Goal: Find specific page/section: Locate a particular part of the current website

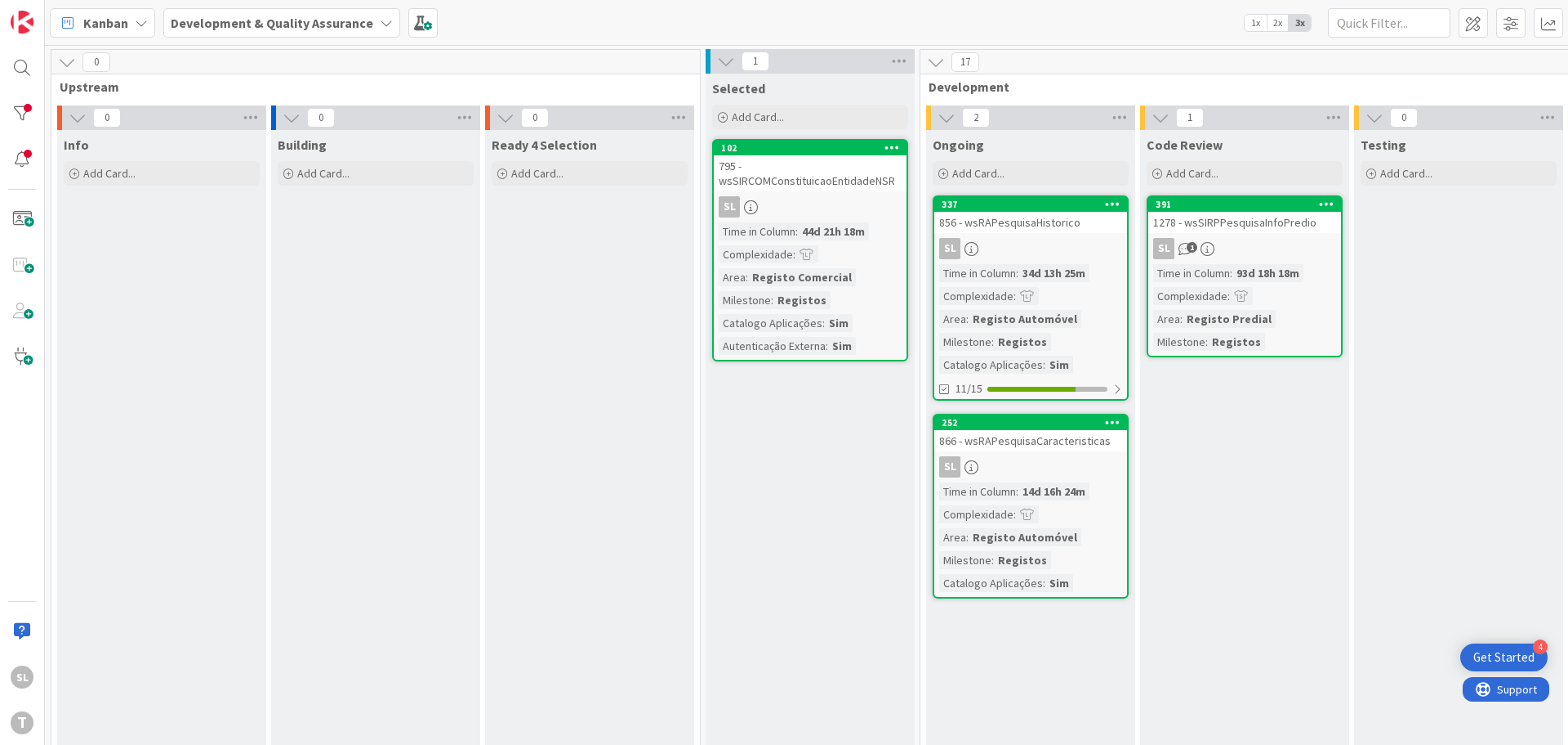
click at [1047, 457] on div "SL" at bounding box center [1030, 466] width 192 height 22
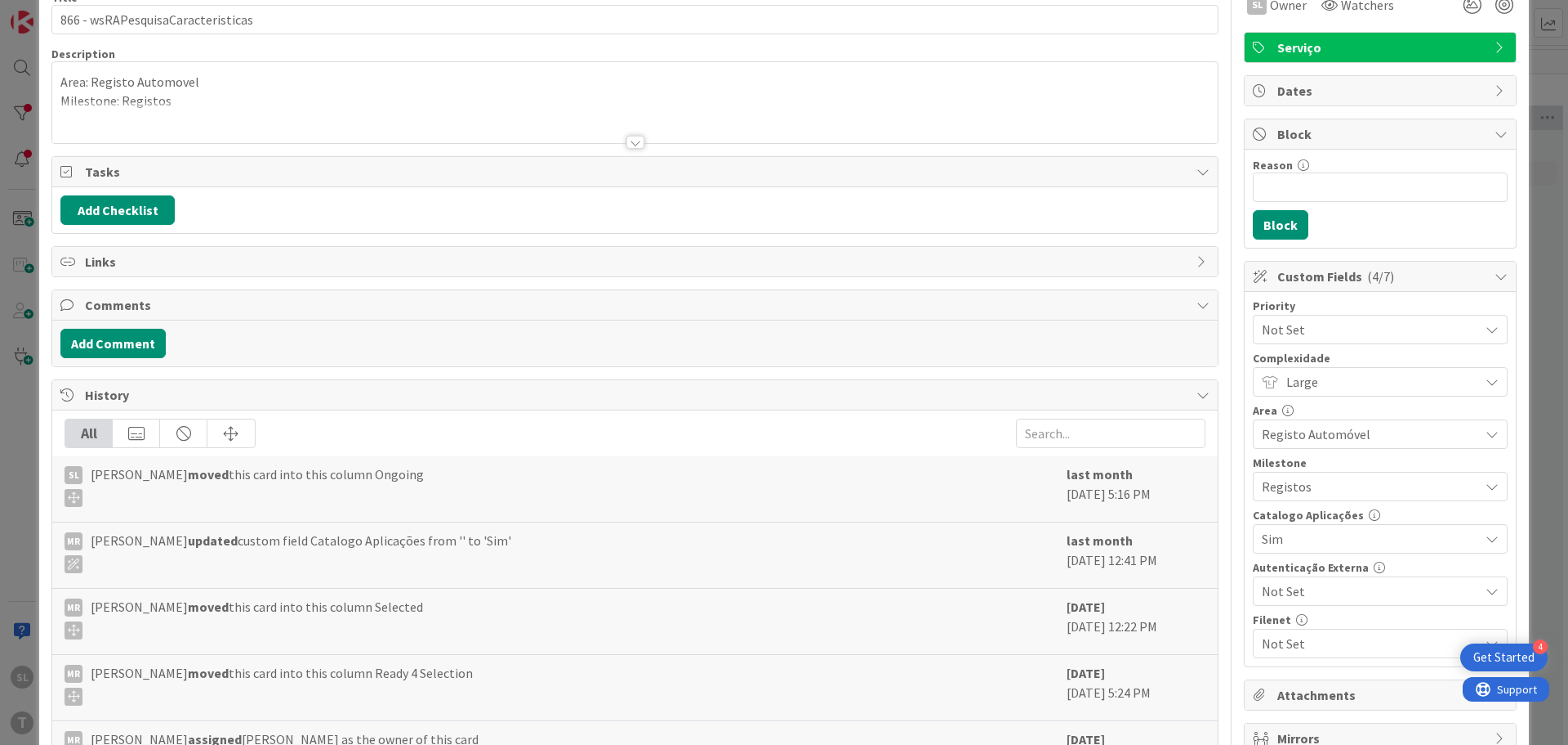
scroll to position [163, 0]
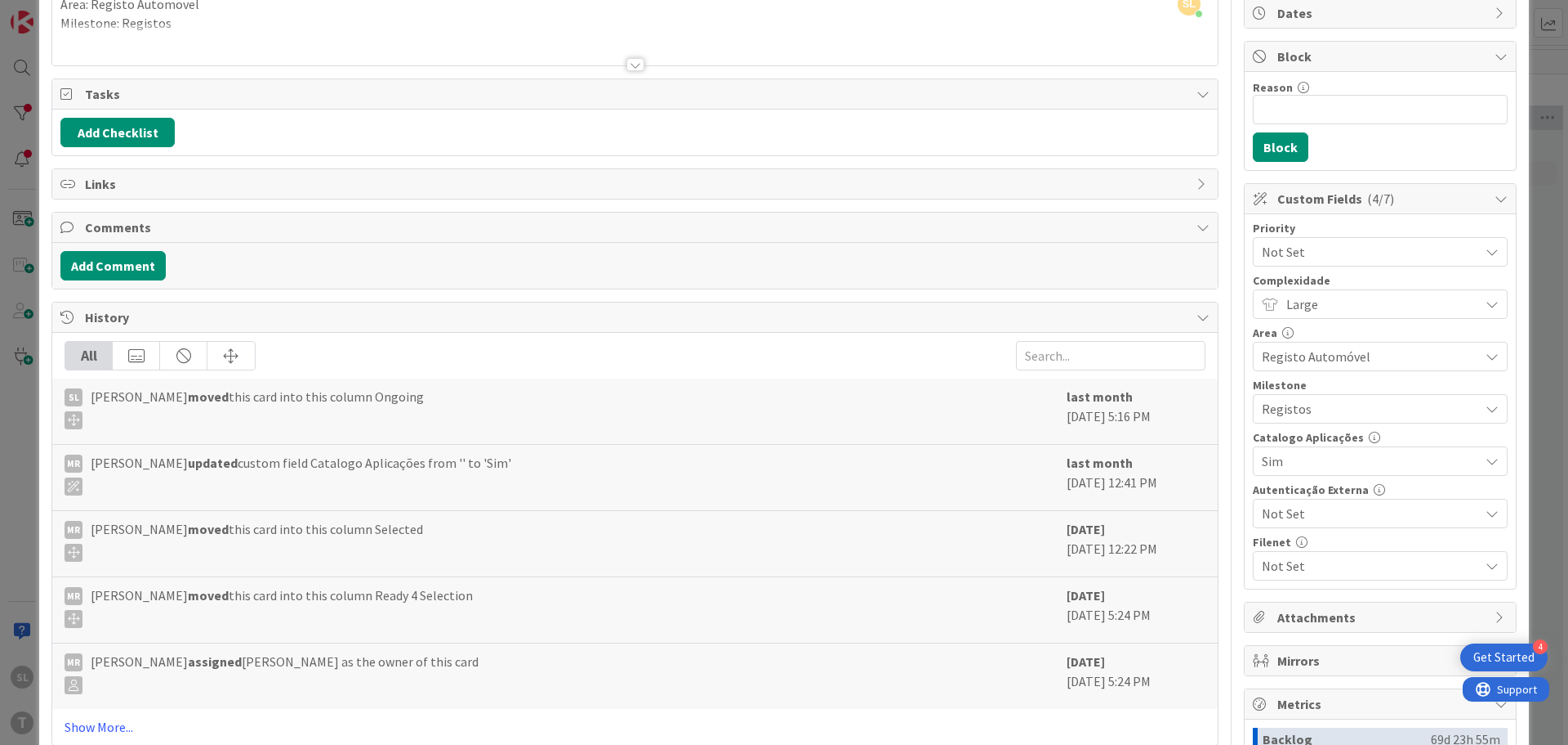
click at [1539, 196] on div "ID 252 Development & Quality Assurance Ongoing Title 33 / 128 866 - wsRAPesquis…" at bounding box center [784, 372] width 1568 height 745
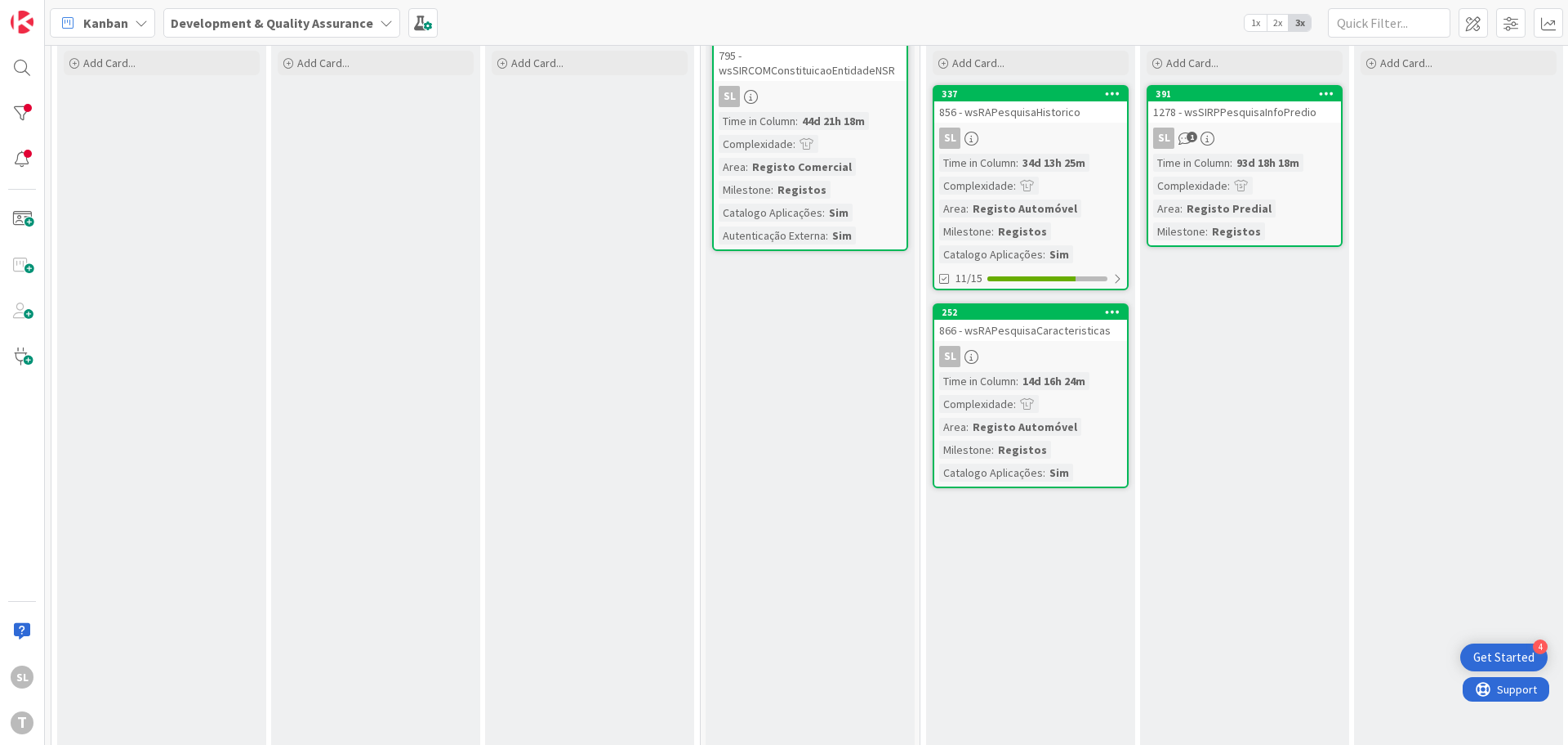
scroll to position [82, 0]
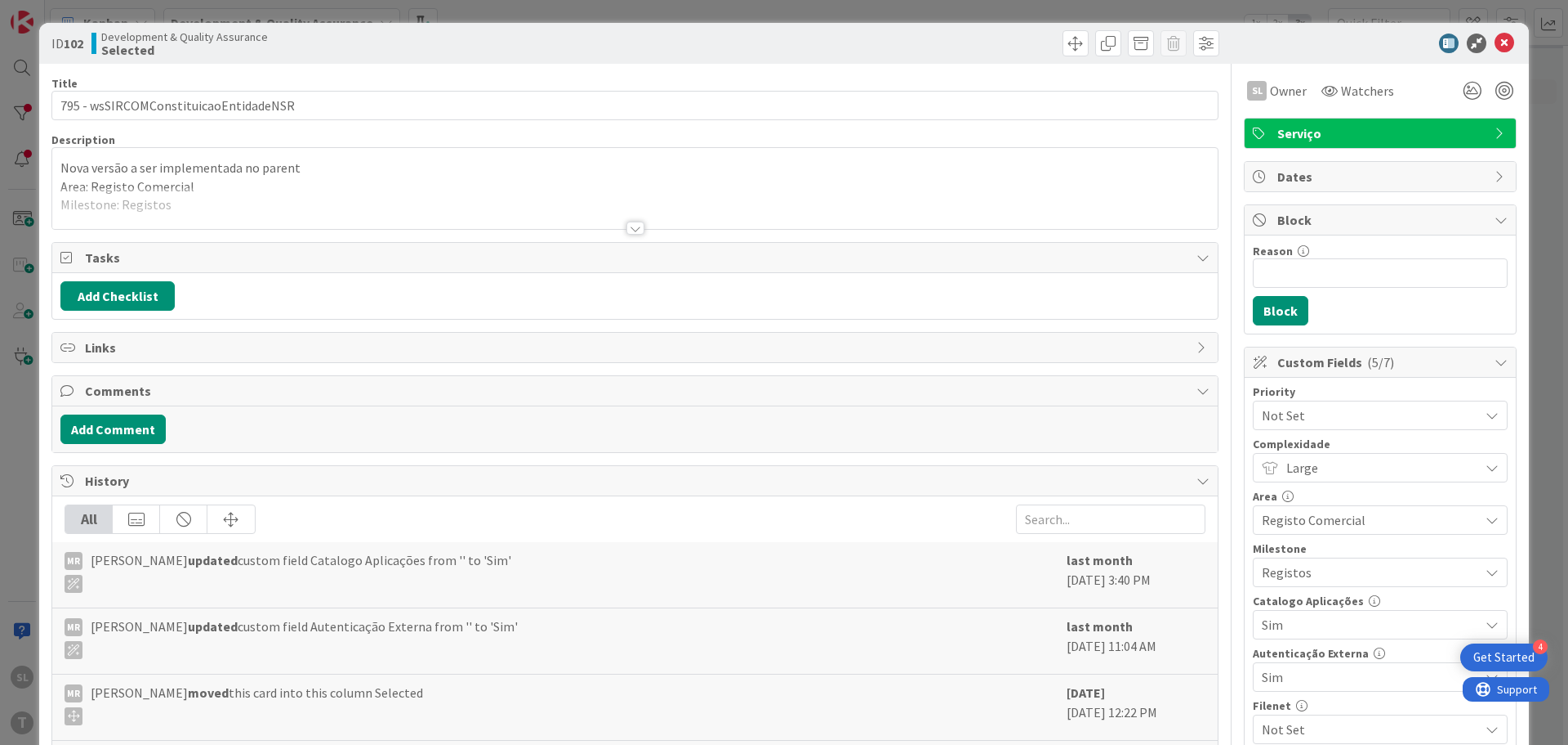
drag, startPoint x: 836, startPoint y: 161, endPoint x: 739, endPoint y: 16, distance: 174.5
click at [739, 16] on div "ID 102 Development & Quality Assurance Selected Title 37 / 128 795 - wsSIRCOMCo…" at bounding box center [784, 372] width 1568 height 745
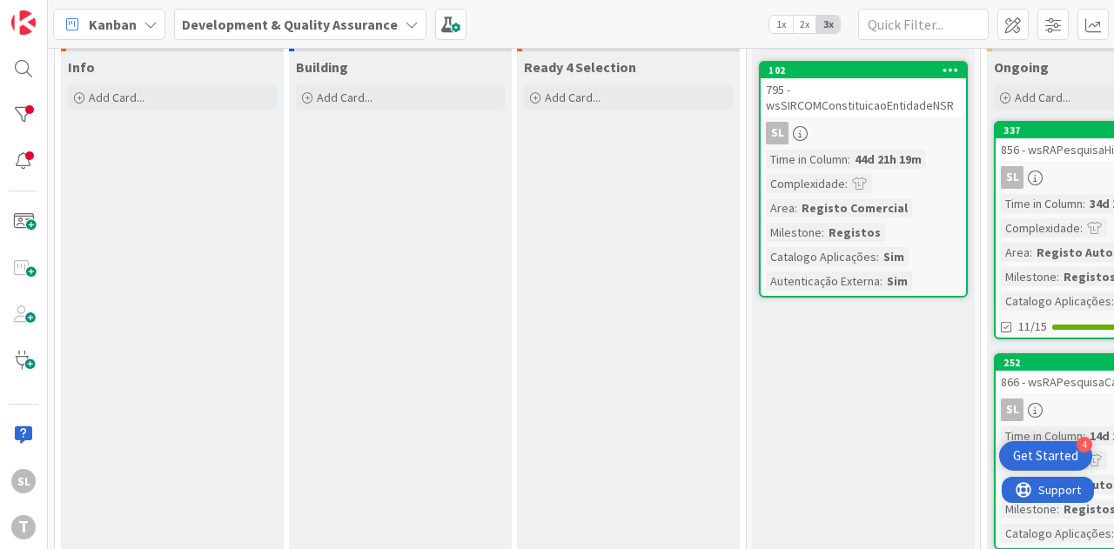
scroll to position [87, 0]
drag, startPoint x: 893, startPoint y: 527, endPoint x: 865, endPoint y: 484, distance: 51.6
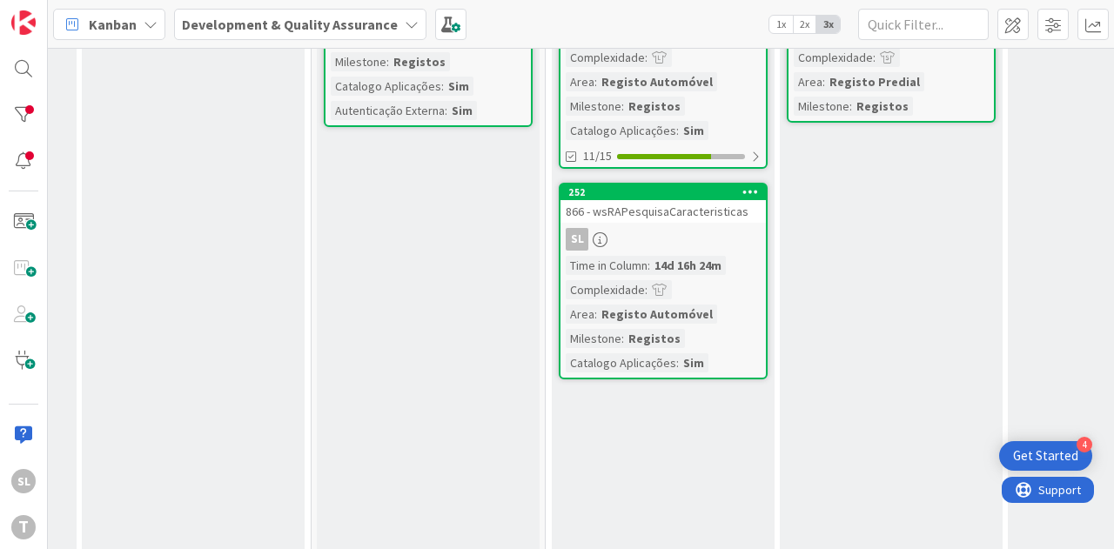
scroll to position [261, 435]
